Goal: Information Seeking & Learning: Learn about a topic

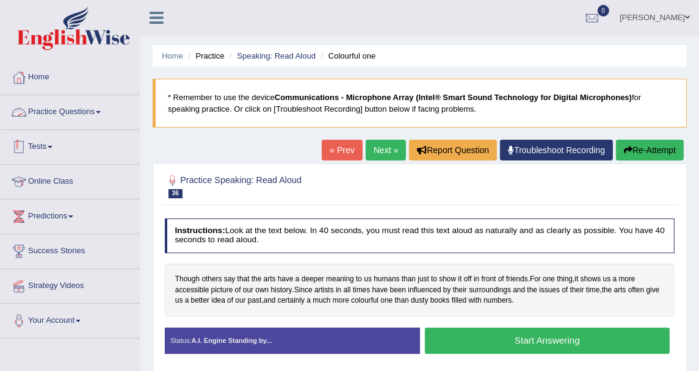
click at [82, 112] on link "Practice Questions" at bounding box center [70, 110] width 139 height 31
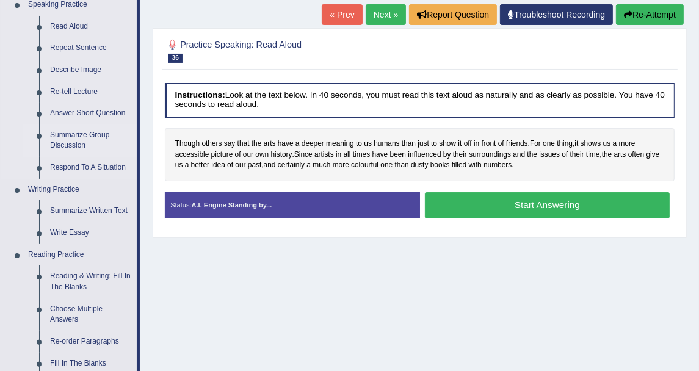
scroll to position [203, 0]
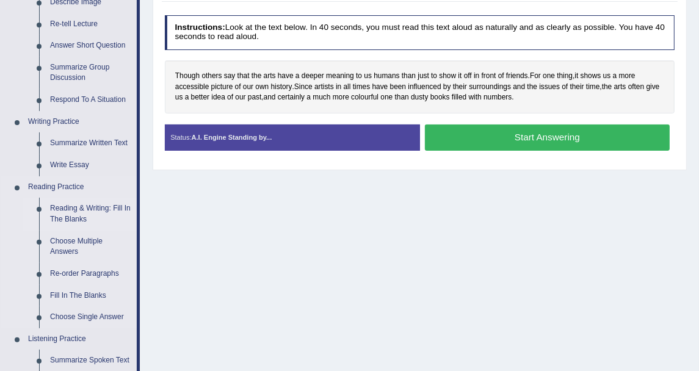
click at [86, 211] on link "Reading & Writing: Fill In The Blanks" at bounding box center [91, 214] width 92 height 32
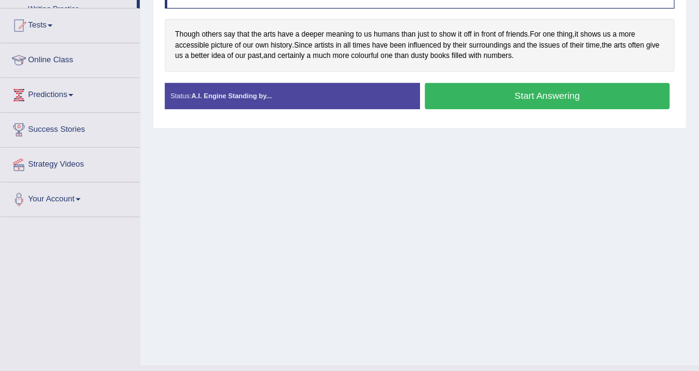
scroll to position [270, 0]
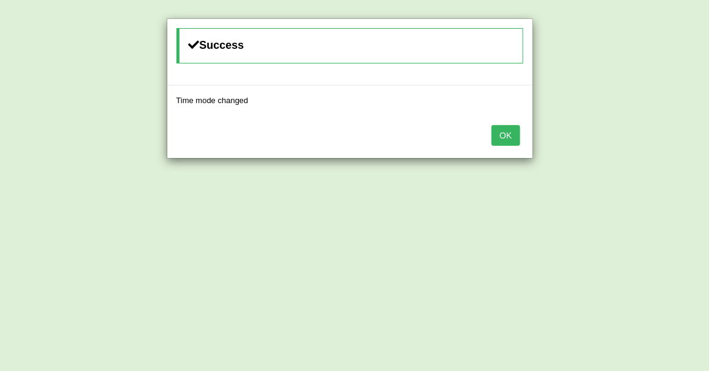
click at [495, 129] on button "OK" at bounding box center [505, 135] width 28 height 21
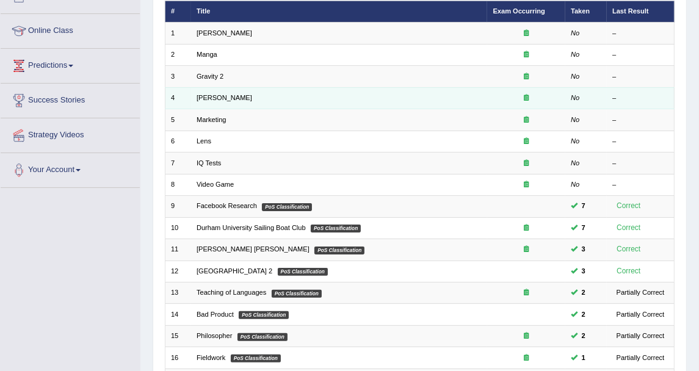
scroll to position [271, 0]
